Goal: Task Accomplishment & Management: Use online tool/utility

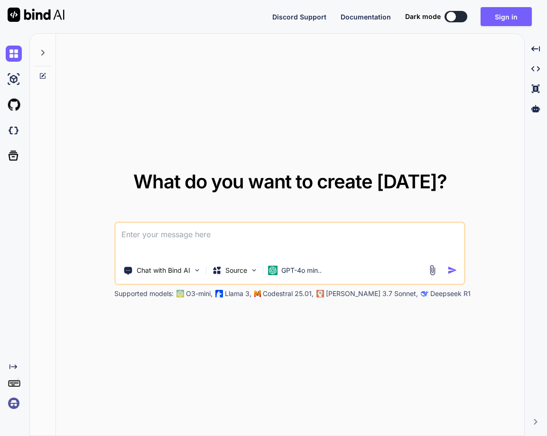
click at [13, 403] on img at bounding box center [14, 403] width 16 height 16
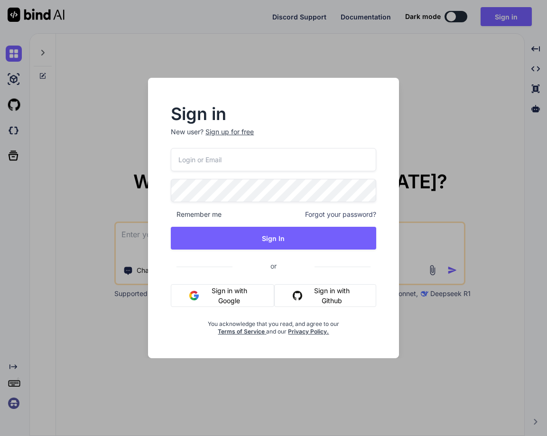
click at [185, 166] on input "email" at bounding box center [273, 159] width 205 height 23
paste input "[EMAIL_ADDRESS][DOMAIN_NAME]"
type input "[EMAIL_ADDRESS][DOMAIN_NAME]"
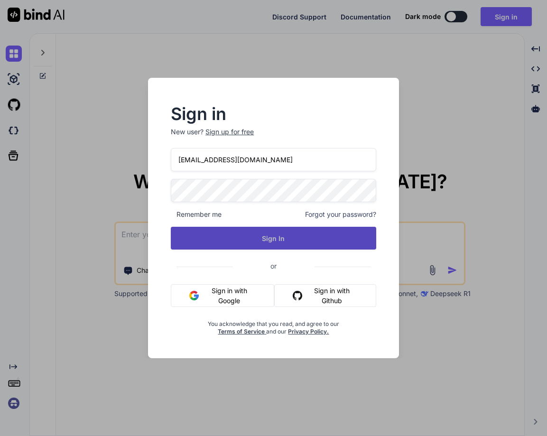
click at [284, 239] on button "Sign In" at bounding box center [273, 238] width 205 height 23
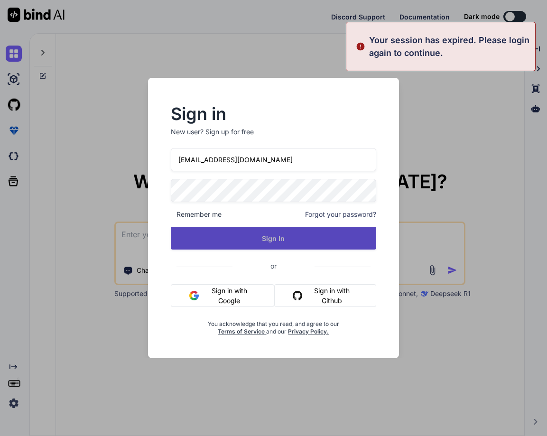
type textarea "x"
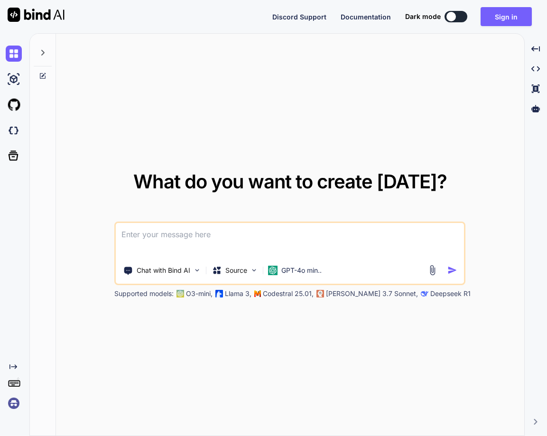
click at [14, 405] on img at bounding box center [14, 403] width 16 height 16
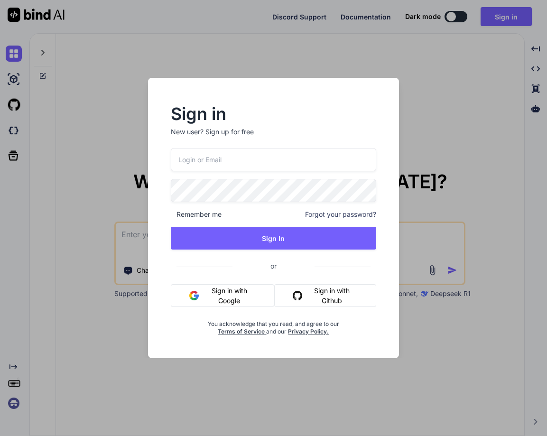
click at [187, 168] on input "email" at bounding box center [273, 159] width 205 height 23
paste input "[EMAIL_ADDRESS][DOMAIN_NAME]"
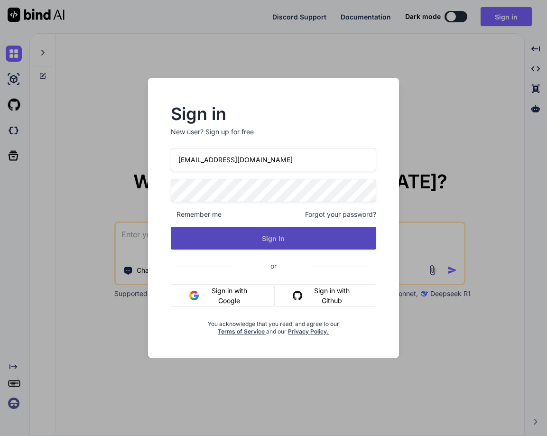
type input "[EMAIL_ADDRESS][DOMAIN_NAME]"
click at [263, 237] on button "Sign In" at bounding box center [273, 238] width 205 height 23
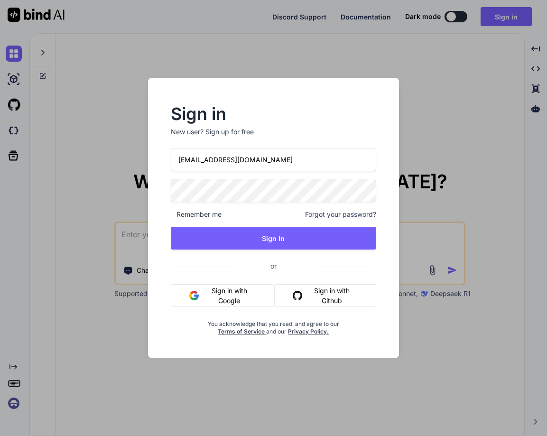
drag, startPoint x: 283, startPoint y: 162, endPoint x: 141, endPoint y: 145, distance: 143.3
click at [141, 145] on div "Sign in New user? Sign up for free [EMAIL_ADDRESS][DOMAIN_NAME] Remember me For…" at bounding box center [274, 218] width 274 height 280
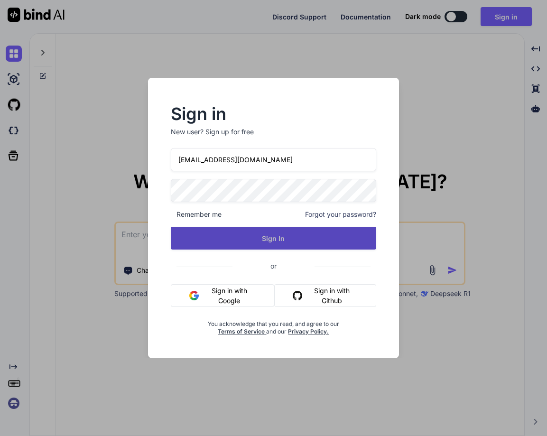
click at [234, 231] on button "Sign In" at bounding box center [273, 238] width 205 height 23
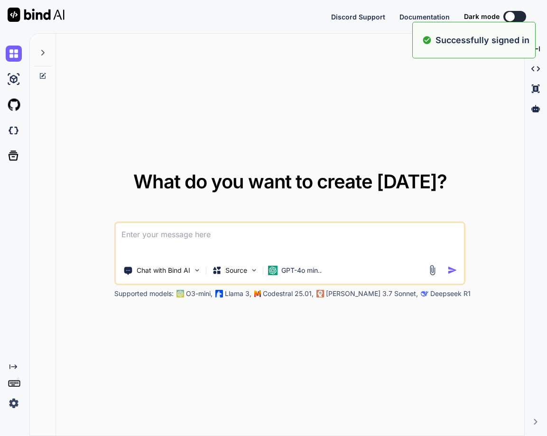
click at [15, 402] on img at bounding box center [14, 403] width 16 height 16
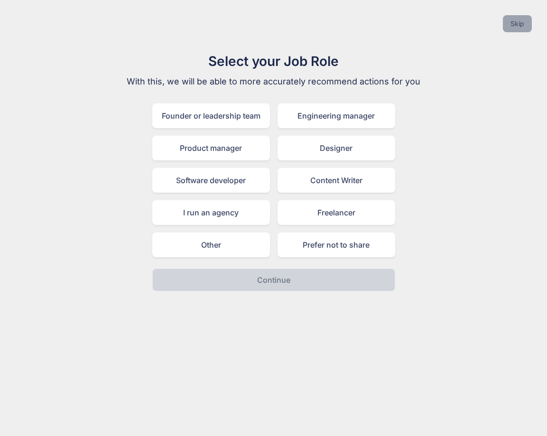
click at [520, 18] on button "Skip" at bounding box center [517, 23] width 29 height 17
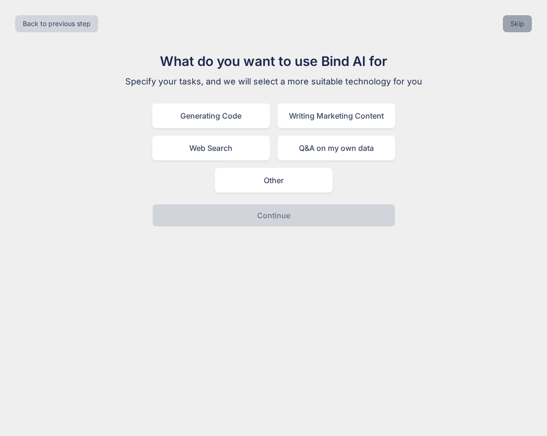
click at [520, 18] on button "Skip" at bounding box center [517, 23] width 29 height 17
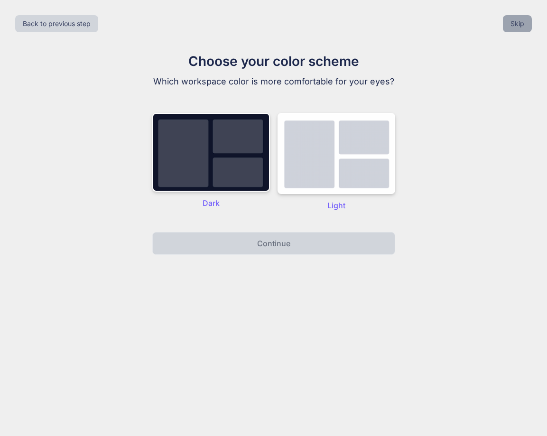
click at [520, 18] on button "Skip" at bounding box center [517, 23] width 29 height 17
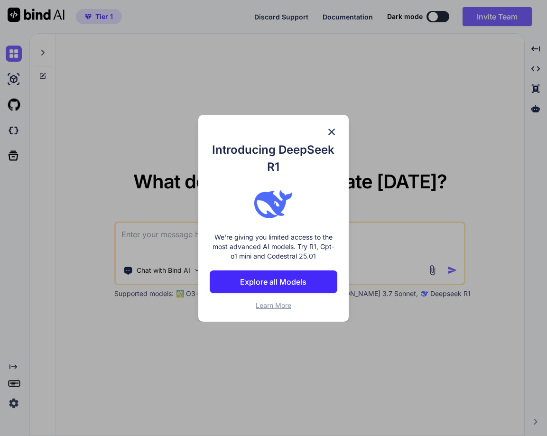
click at [332, 128] on img at bounding box center [331, 131] width 11 height 11
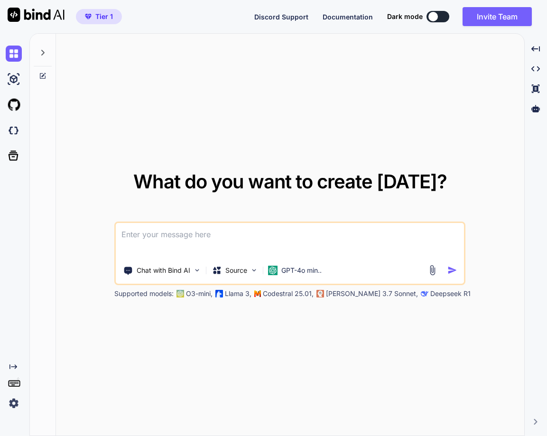
click at [15, 399] on img at bounding box center [14, 403] width 16 height 16
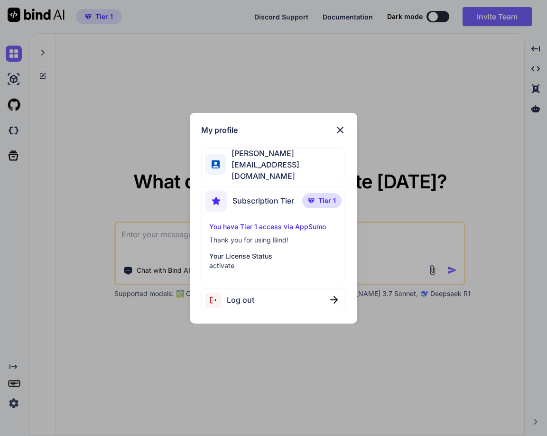
click at [341, 133] on img at bounding box center [339, 129] width 11 height 11
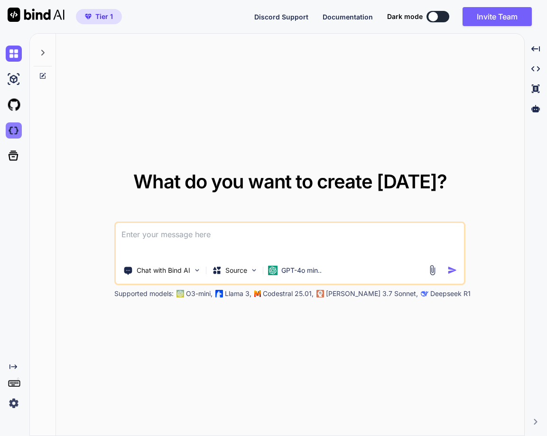
click at [18, 136] on img at bounding box center [14, 130] width 16 height 16
click at [162, 237] on textarea at bounding box center [290, 240] width 348 height 35
click at [45, 50] on icon at bounding box center [43, 53] width 8 height 8
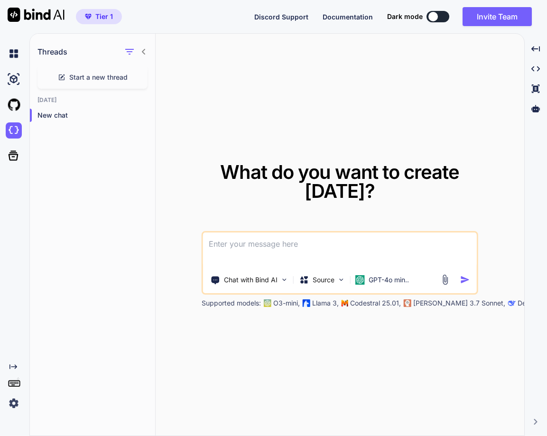
click at [209, 124] on div "What do you want to create [DATE]? Chat with Bind AI Source GPT-4o min.. Suppor…" at bounding box center [340, 235] width 368 height 403
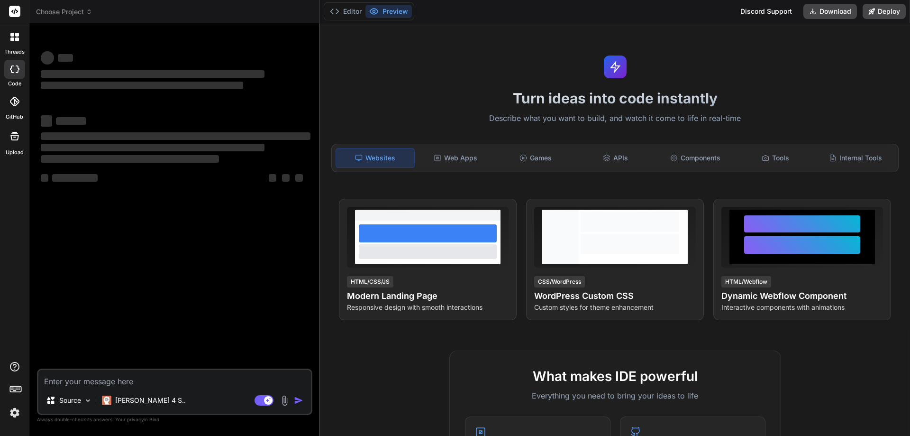
click at [17, 410] on img at bounding box center [15, 412] width 16 height 16
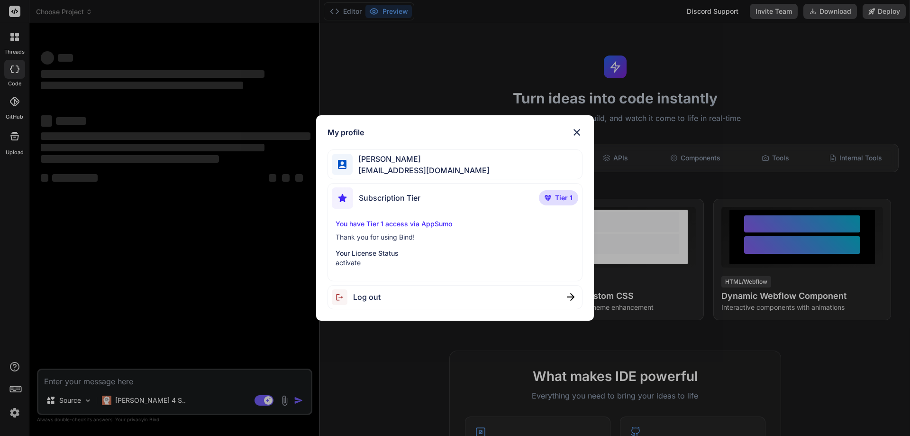
type textarea "x"
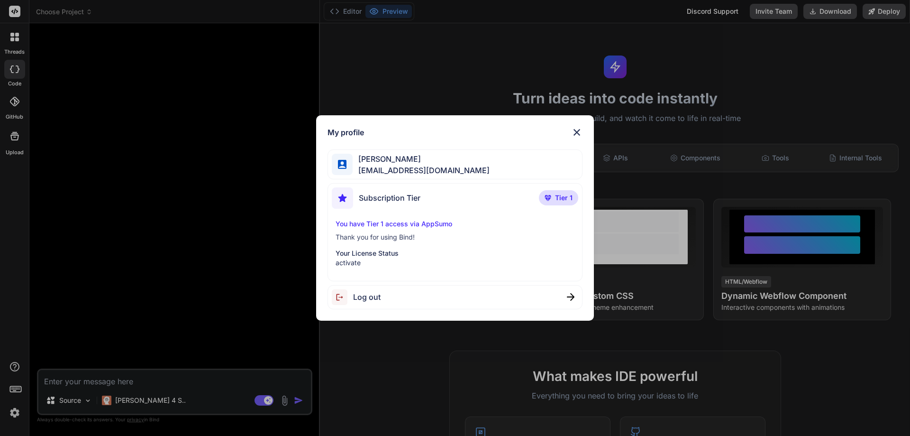
click at [576, 130] on img at bounding box center [576, 132] width 11 height 11
